Goal: Transaction & Acquisition: Purchase product/service

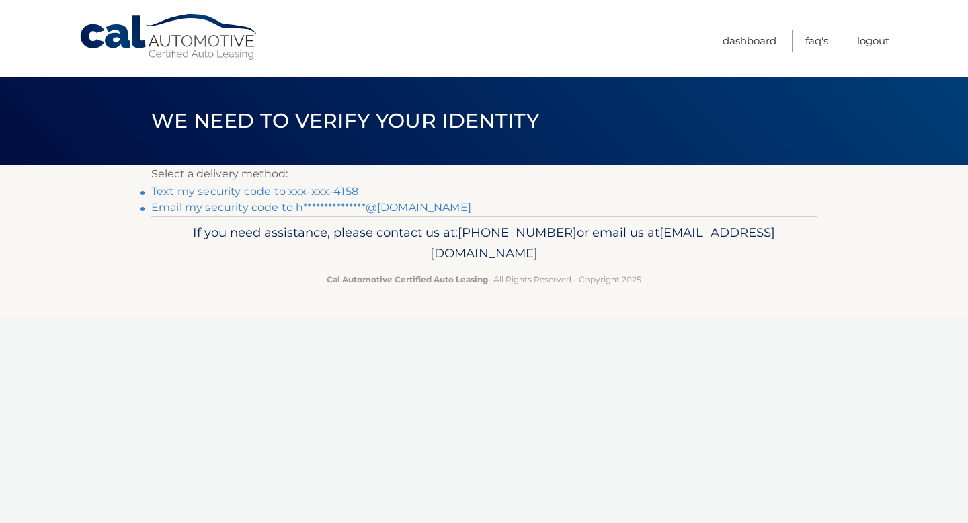
click at [207, 192] on link "Text my security code to xxx-xxx-4158" at bounding box center [254, 191] width 207 height 13
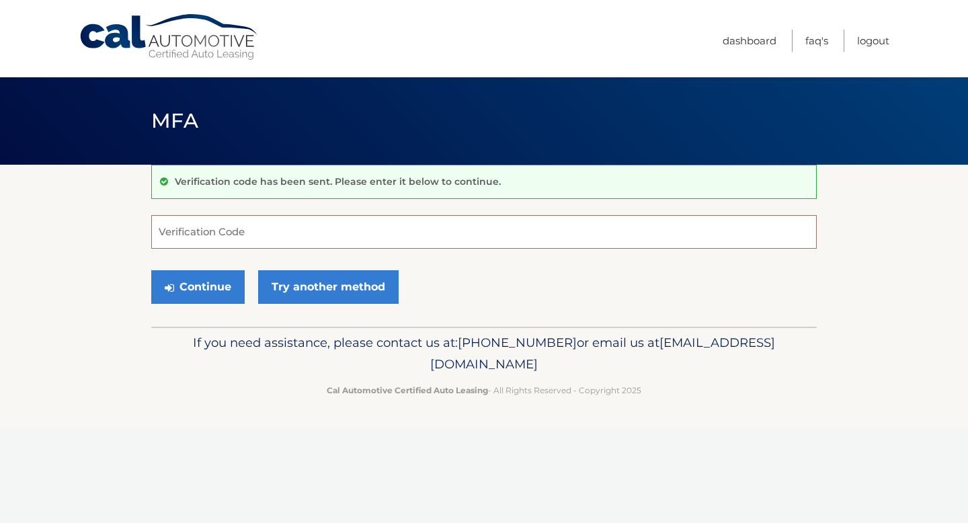
click at [206, 243] on input "Verification Code" at bounding box center [484, 232] width 666 height 34
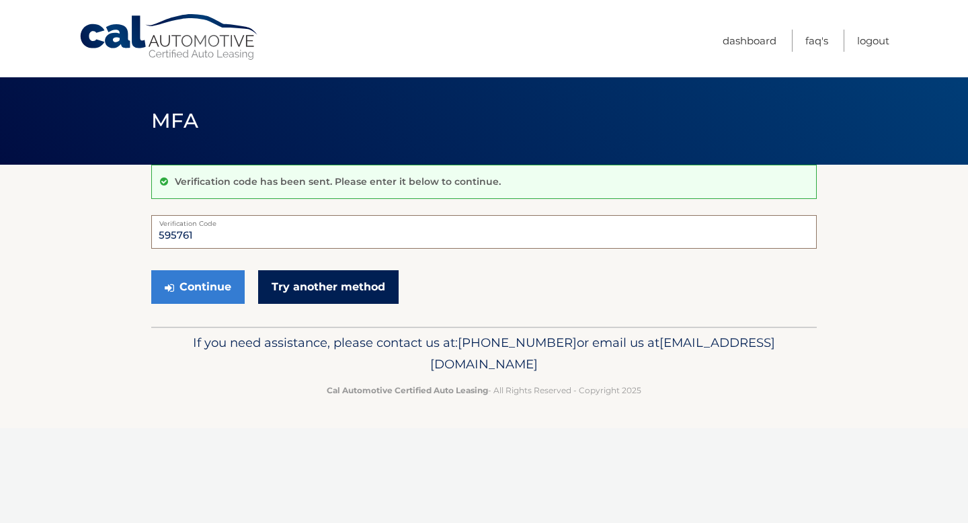
type input "595761"
click at [303, 288] on link "Try another method" at bounding box center [328, 287] width 141 height 34
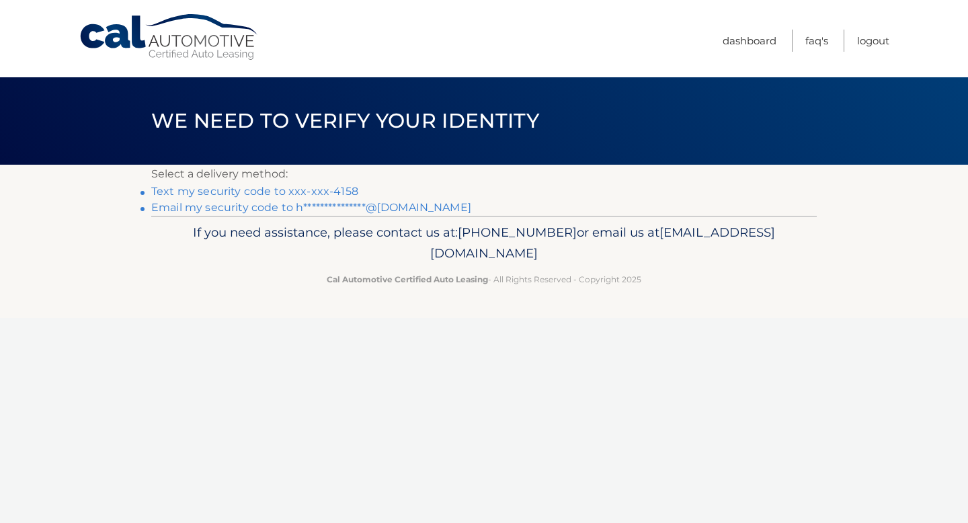
click at [276, 191] on link "Text my security code to xxx-xxx-4158" at bounding box center [254, 191] width 207 height 13
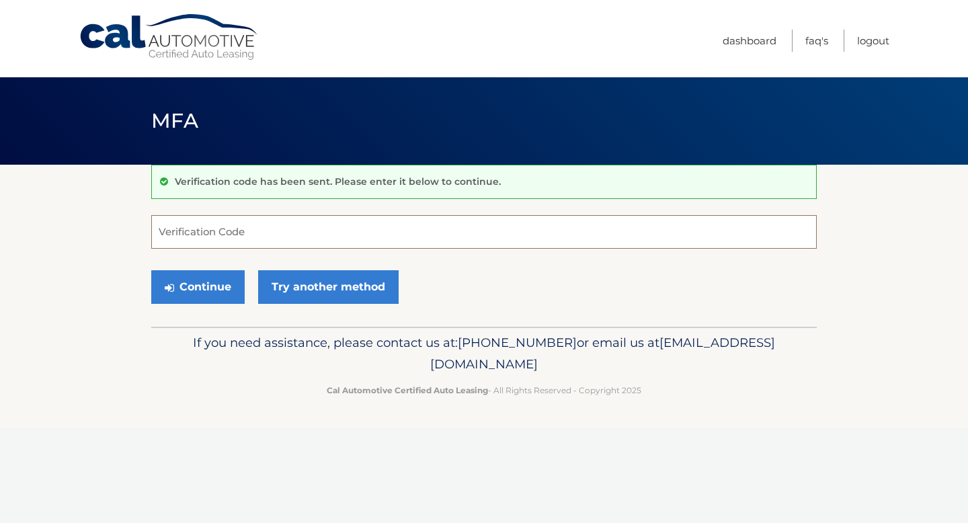
click at [225, 231] on input "Verification Code" at bounding box center [484, 232] width 666 height 34
type input "146801"
click at [195, 290] on button "Continue" at bounding box center [197, 287] width 93 height 34
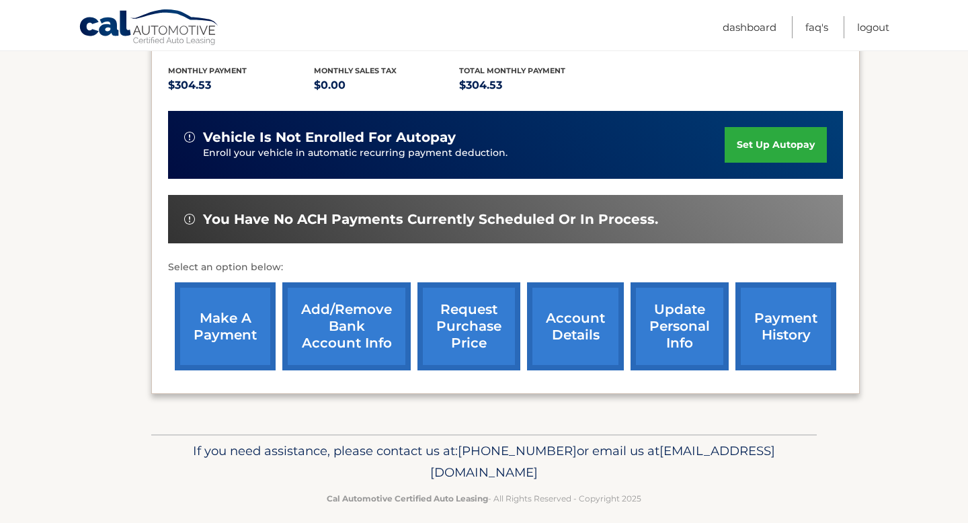
scroll to position [291, 0]
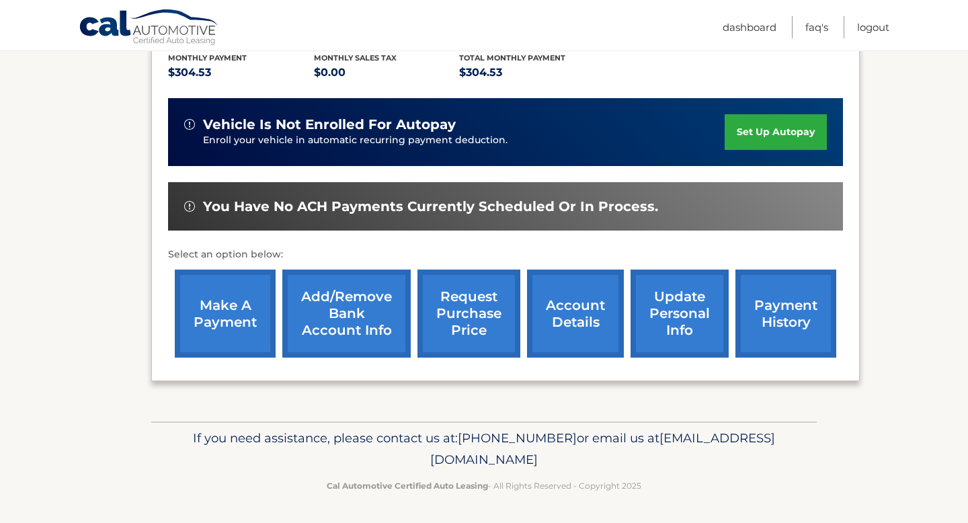
click at [208, 302] on link "make a payment" at bounding box center [225, 314] width 101 height 88
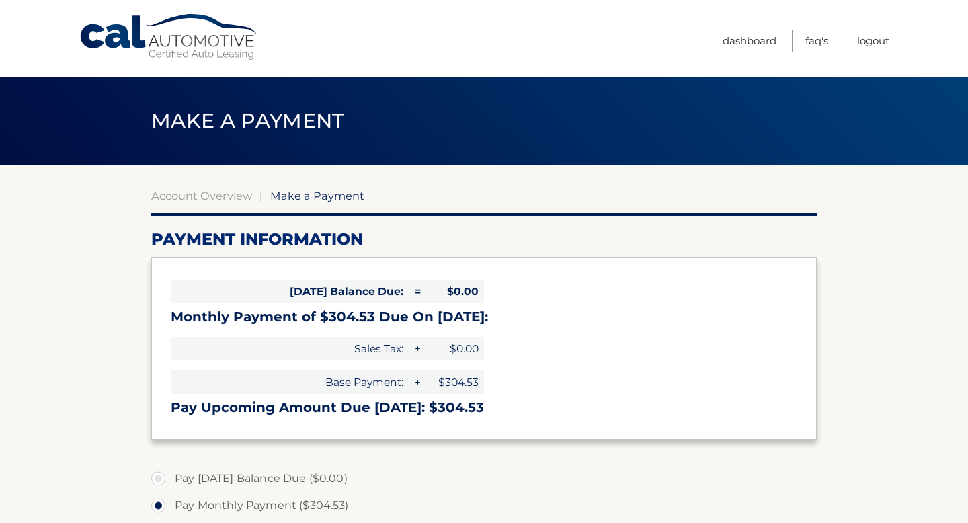
select select "ODA4ZGY0NjItMjgzMi00ZWRiLTlmN2ItZGQ4Mzc3ZjQzNjlj"
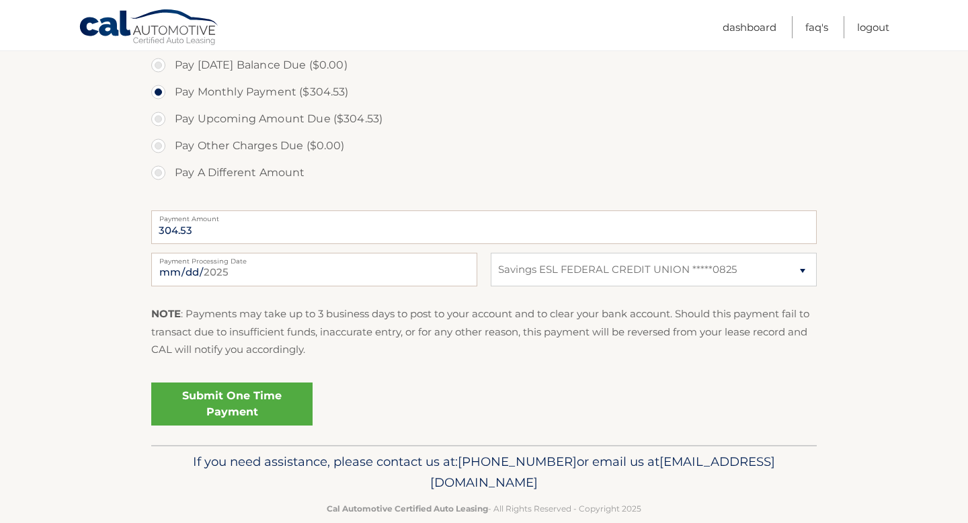
scroll to position [438, 0]
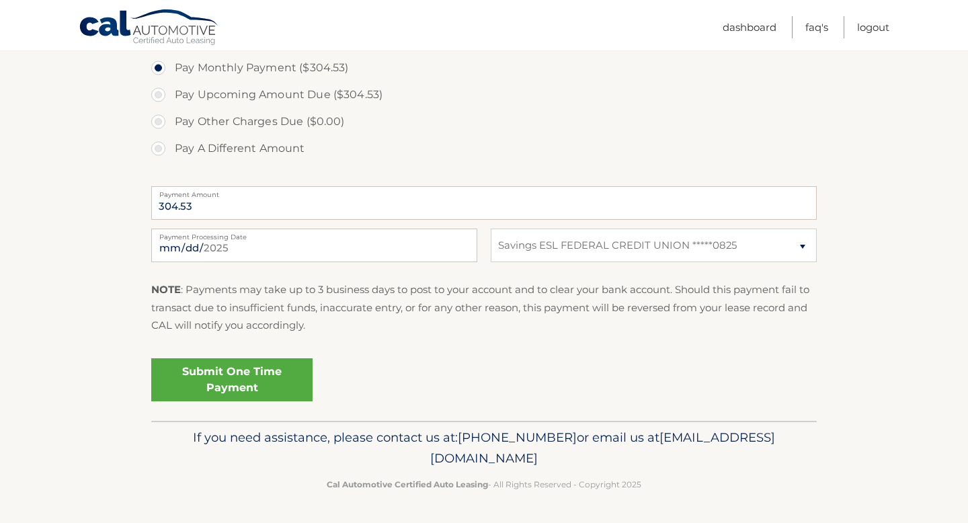
click at [226, 381] on link "Submit One Time Payment" at bounding box center [231, 379] width 161 height 43
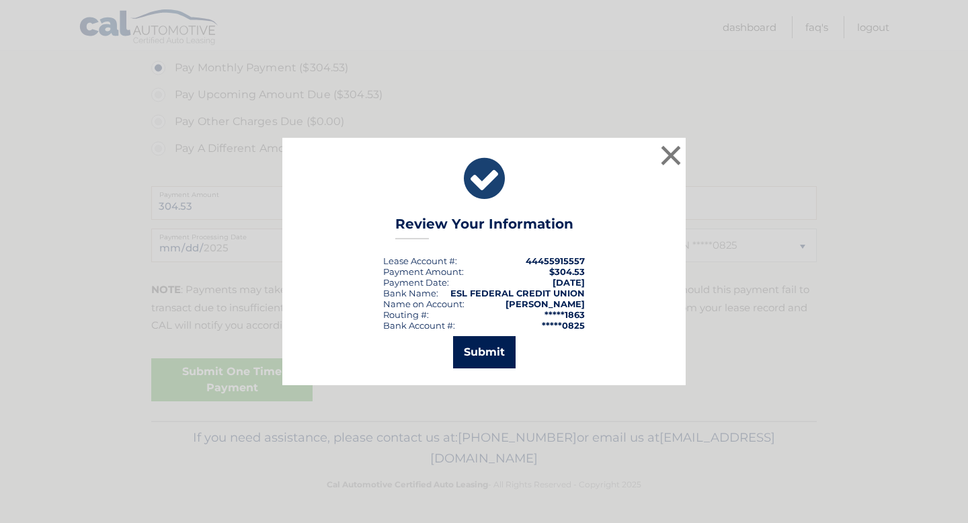
click at [486, 352] on button "Submit" at bounding box center [484, 352] width 63 height 32
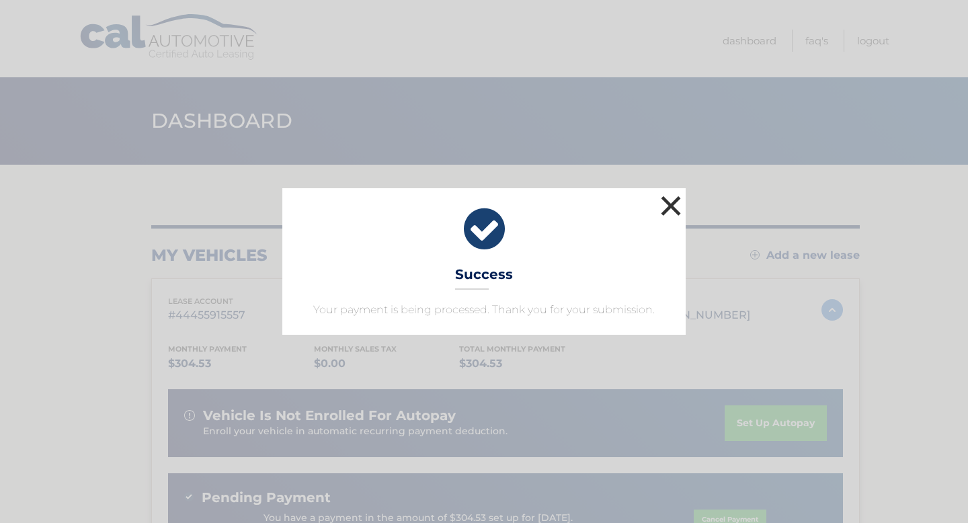
click at [673, 206] on button "×" at bounding box center [671, 205] width 27 height 27
